Goal: Information Seeking & Learning: Learn about a topic

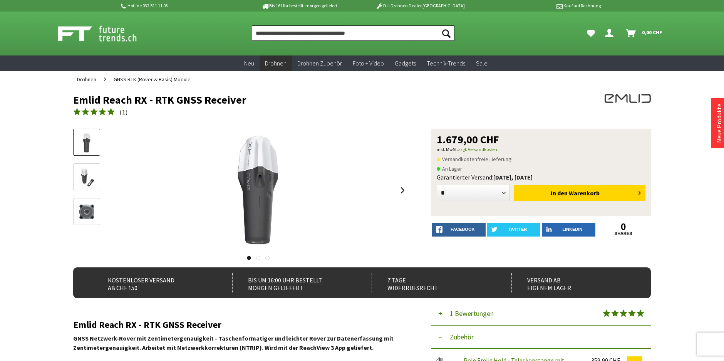
click at [259, 34] on input "Produkt, Marke, Kategorie, EAN, Artikelnummer…" at bounding box center [353, 32] width 203 height 15
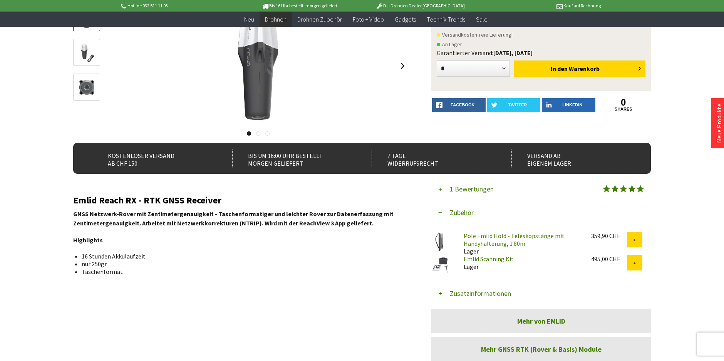
scroll to position [89, 0]
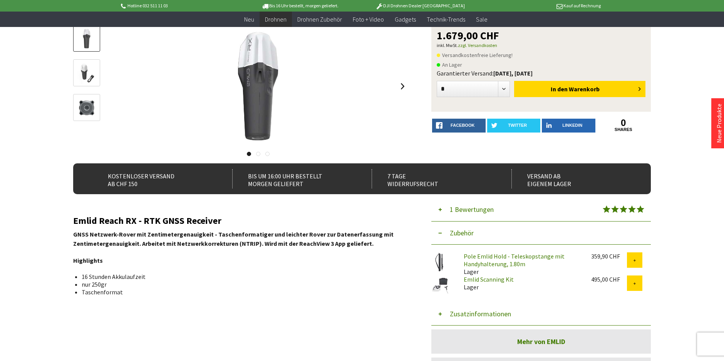
click at [476, 279] on link "Emlid Scanning Kit" at bounding box center [489, 279] width 50 height 8
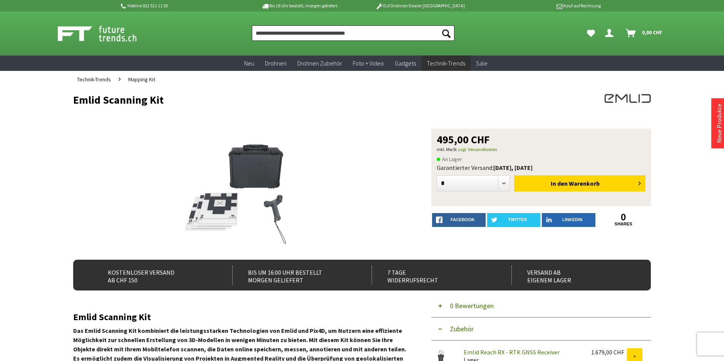
click at [261, 32] on input "Produkt, Marke, Kategorie, EAN, Artikelnummer…" at bounding box center [353, 32] width 203 height 15
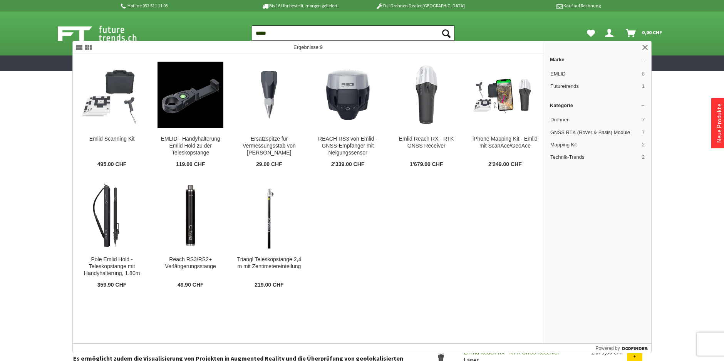
type input "*****"
click at [438, 25] on button "Suchen" at bounding box center [446, 32] width 16 height 15
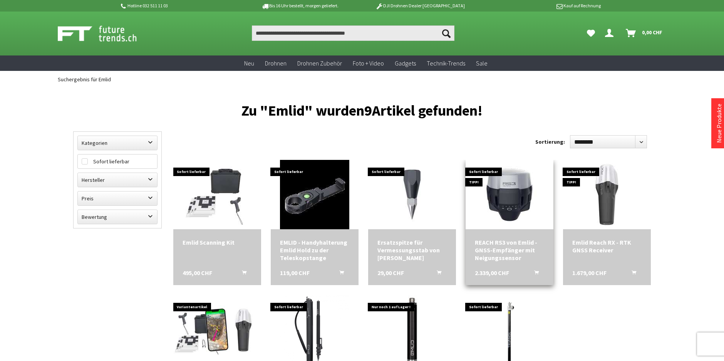
click at [505, 211] on img at bounding box center [509, 194] width 69 height 69
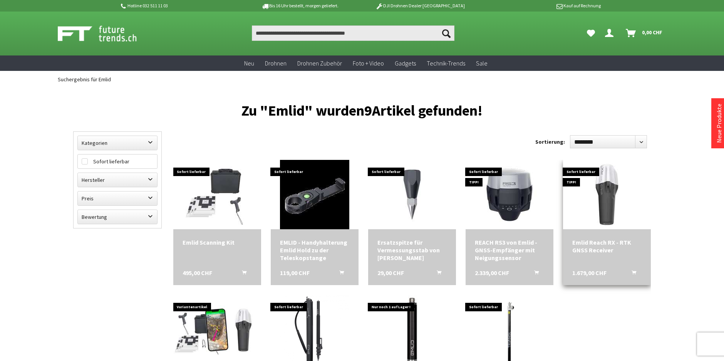
click at [607, 243] on div "Emlid Reach RX - RTK GNSS Receiver" at bounding box center [607, 245] width 69 height 15
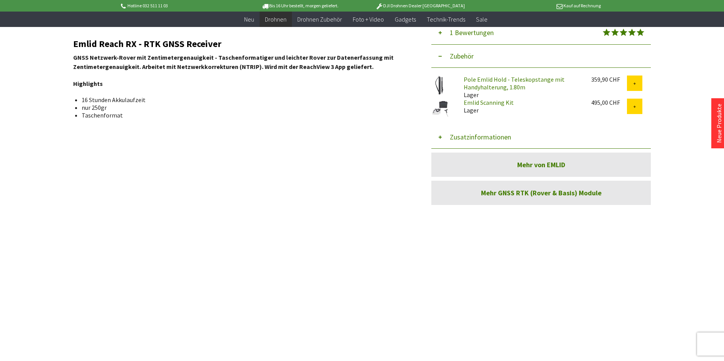
scroll to position [270, 0]
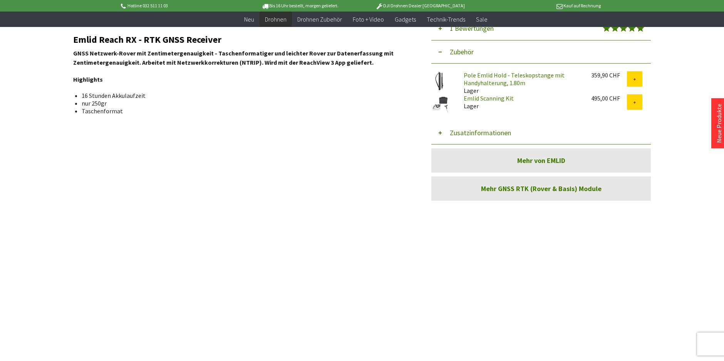
click at [476, 134] on button "Zusatzinformationen" at bounding box center [542, 132] width 220 height 23
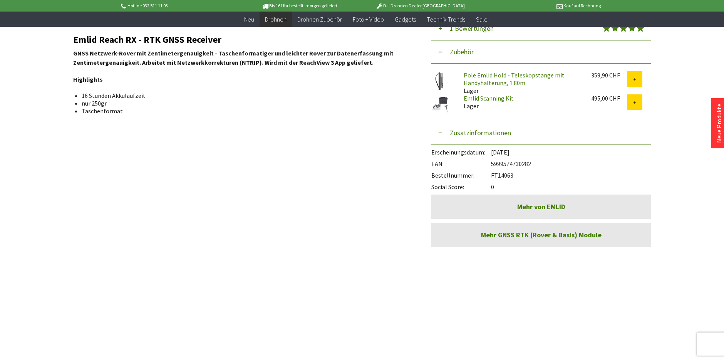
click at [516, 236] on link "Mehr GNSS RTK (Rover & Basis) Module" at bounding box center [542, 235] width 220 height 24
